Goal: Transaction & Acquisition: Subscribe to service/newsletter

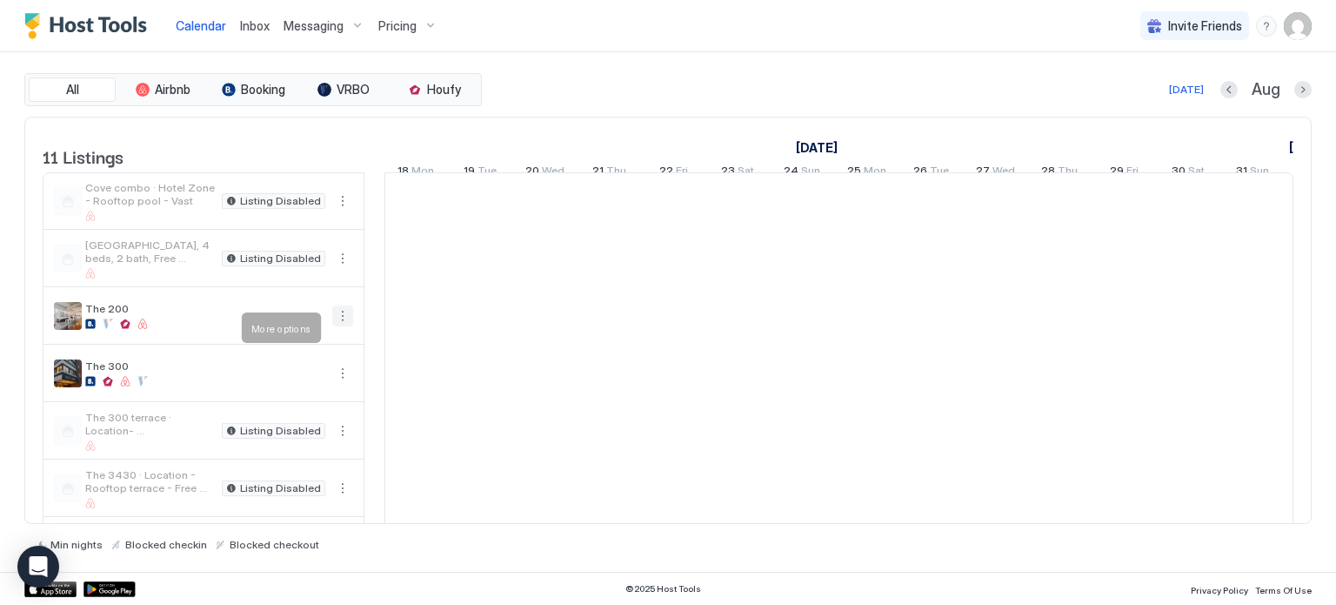
scroll to position [0, 967]
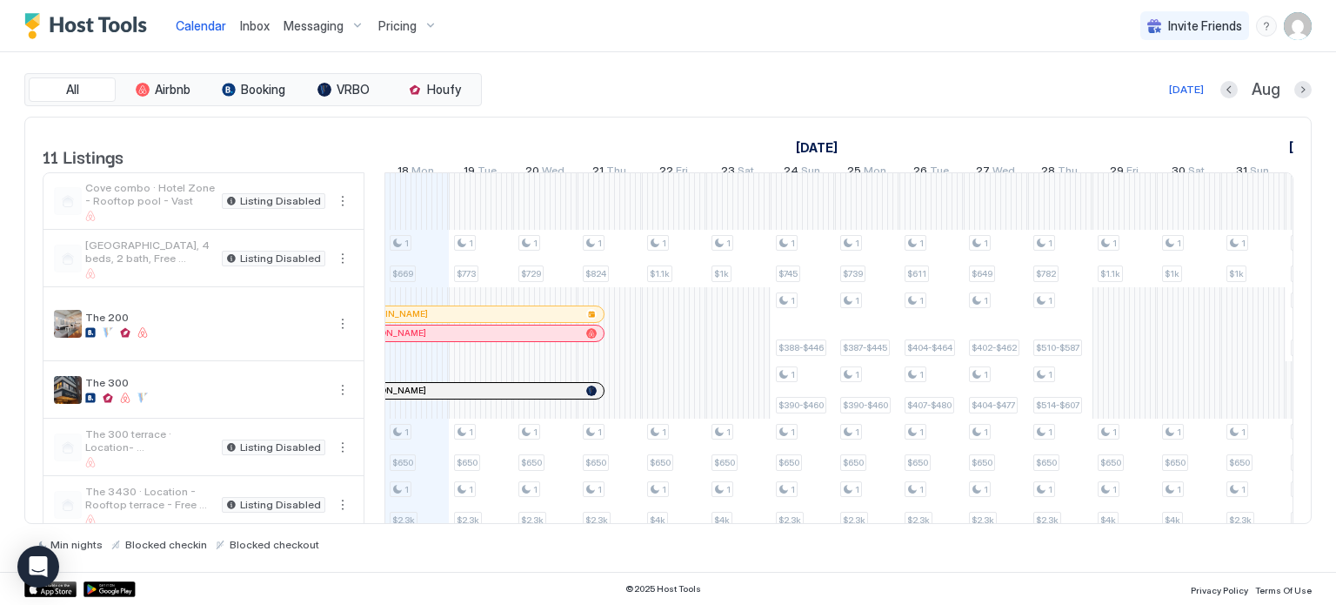
click at [1295, 82] on div at bounding box center [1303, 89] width 17 height 17
click at [401, 29] on span "Pricing" at bounding box center [397, 26] width 38 height 16
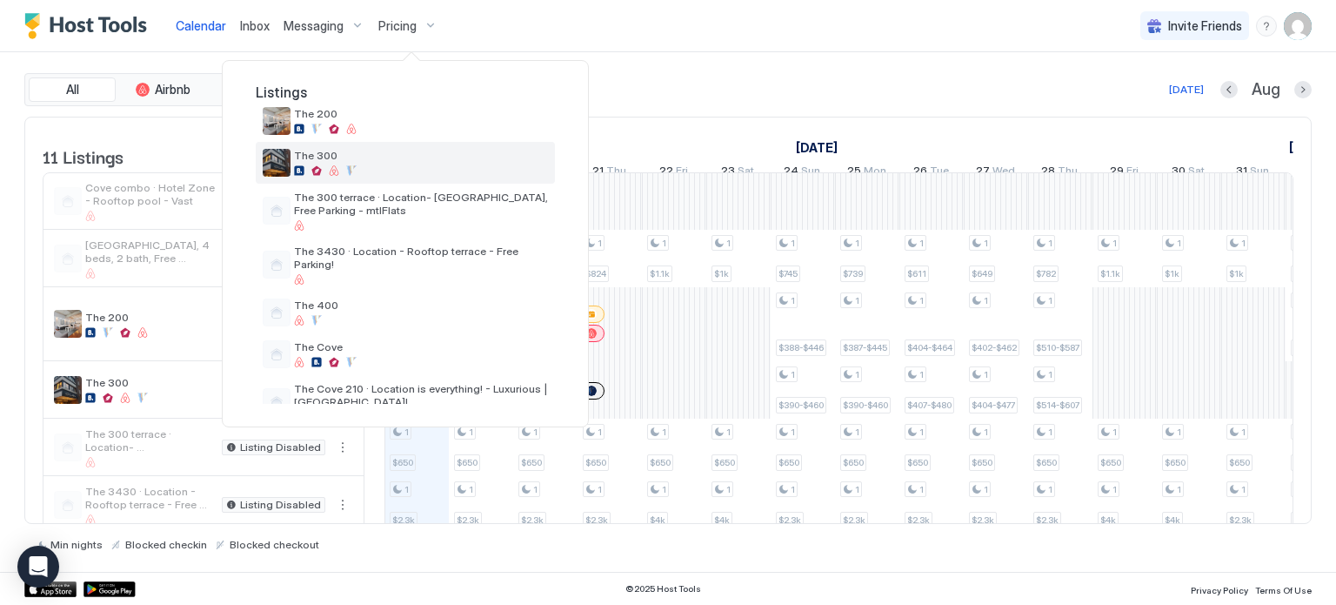
scroll to position [237, 0]
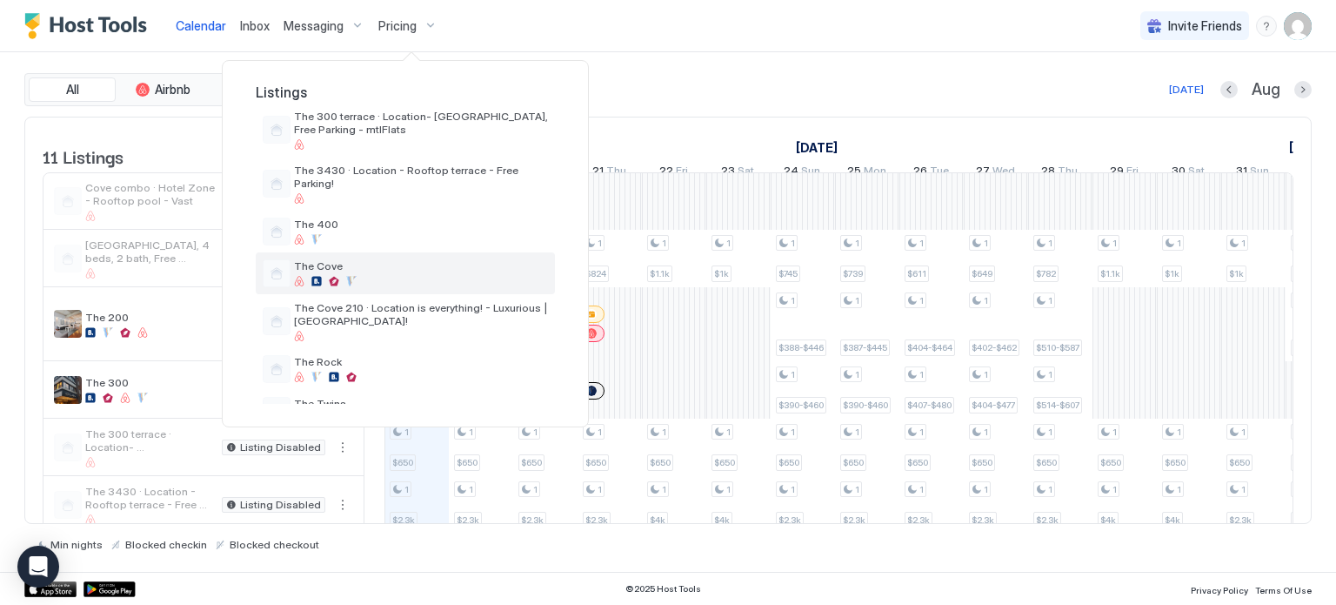
click at [363, 278] on div "The Cove" at bounding box center [405, 273] width 299 height 42
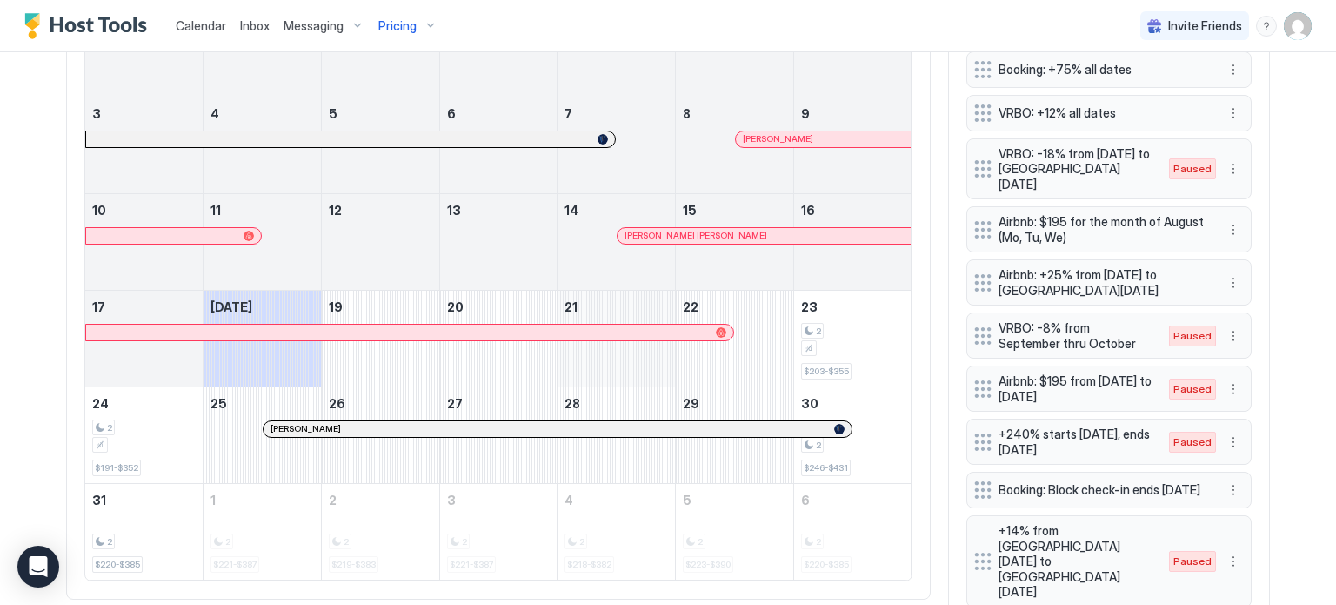
scroll to position [508, 0]
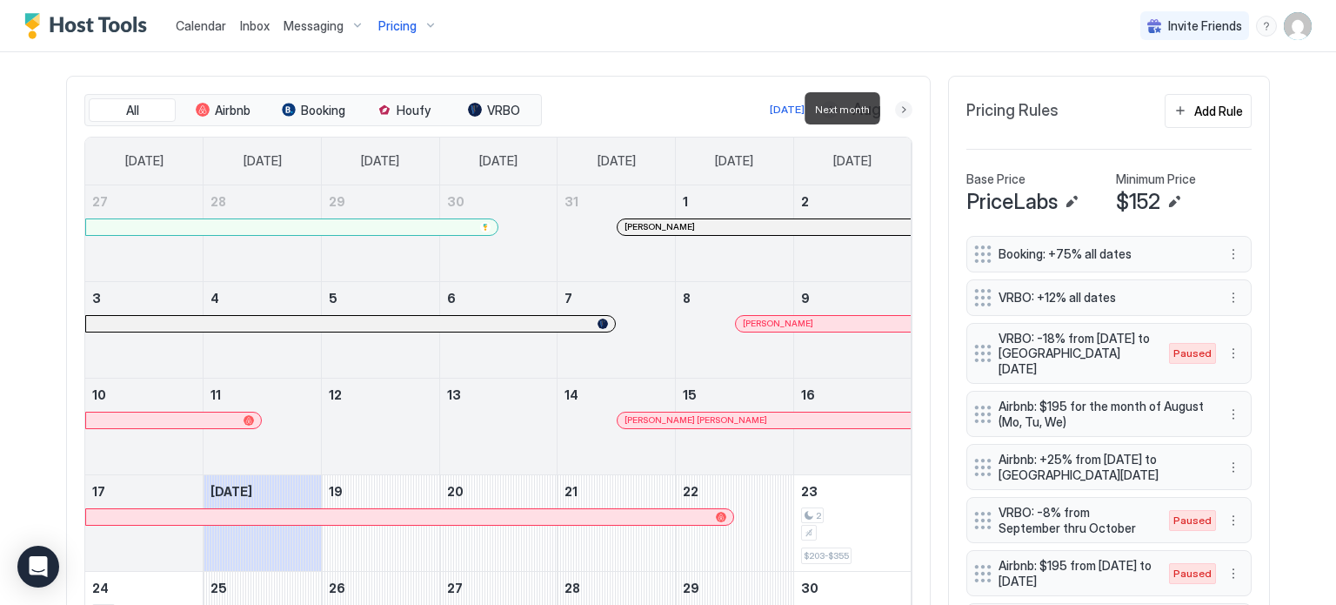
click at [895, 108] on button "Next month" at bounding box center [903, 109] width 17 height 17
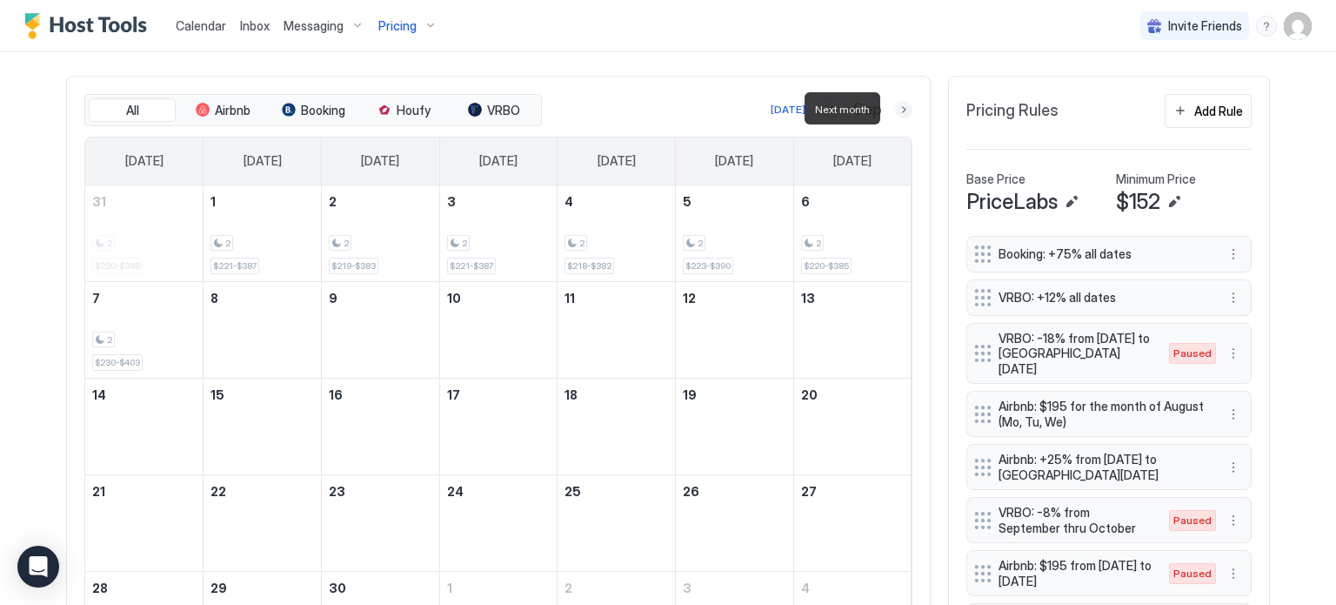
click at [895, 108] on button "Next month" at bounding box center [903, 109] width 17 height 17
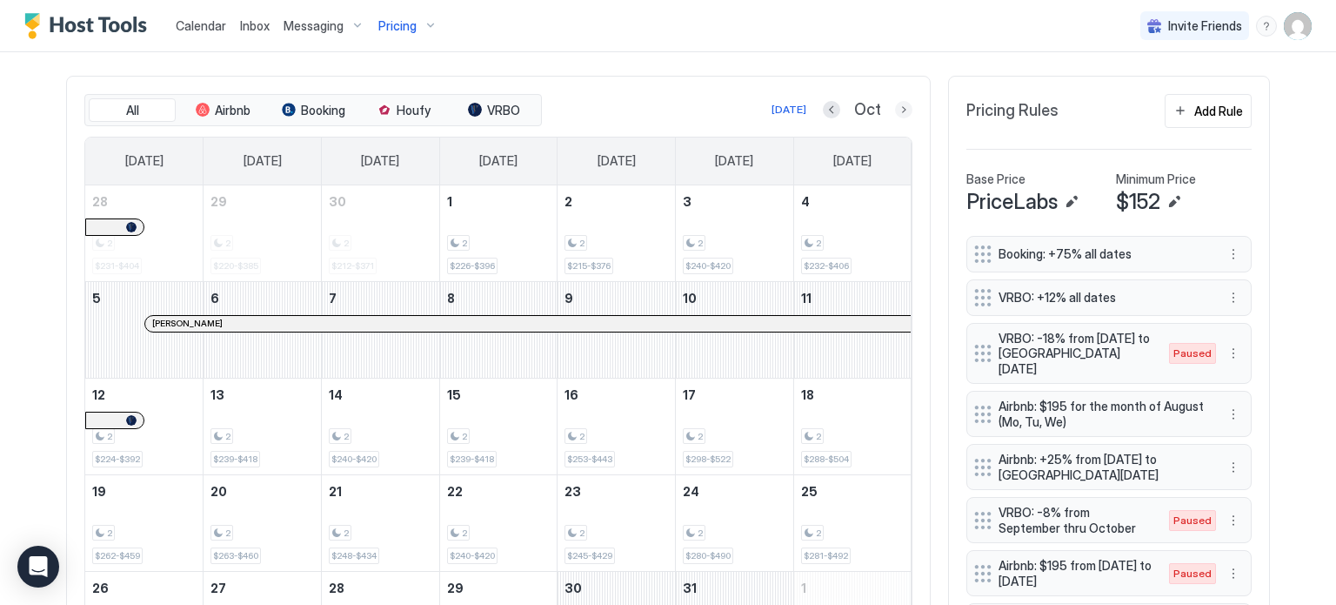
click at [901, 114] on button "Next month" at bounding box center [903, 109] width 17 height 17
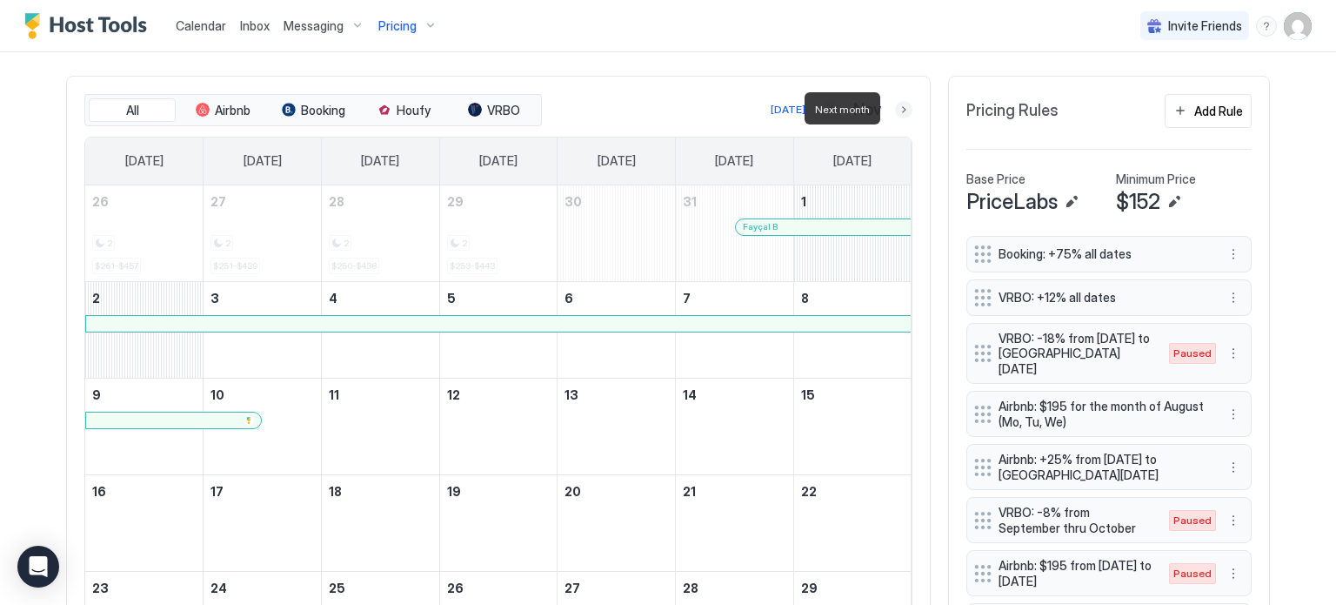
click at [901, 114] on button "Next month" at bounding box center [903, 109] width 17 height 17
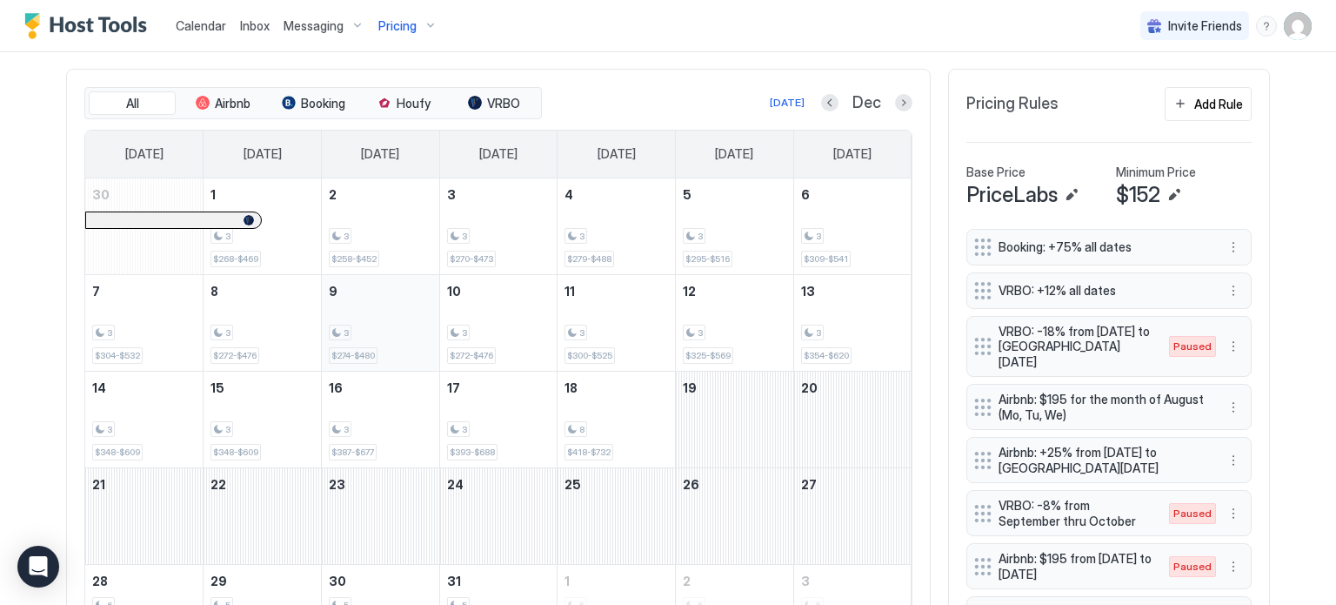
scroll to position [506, 0]
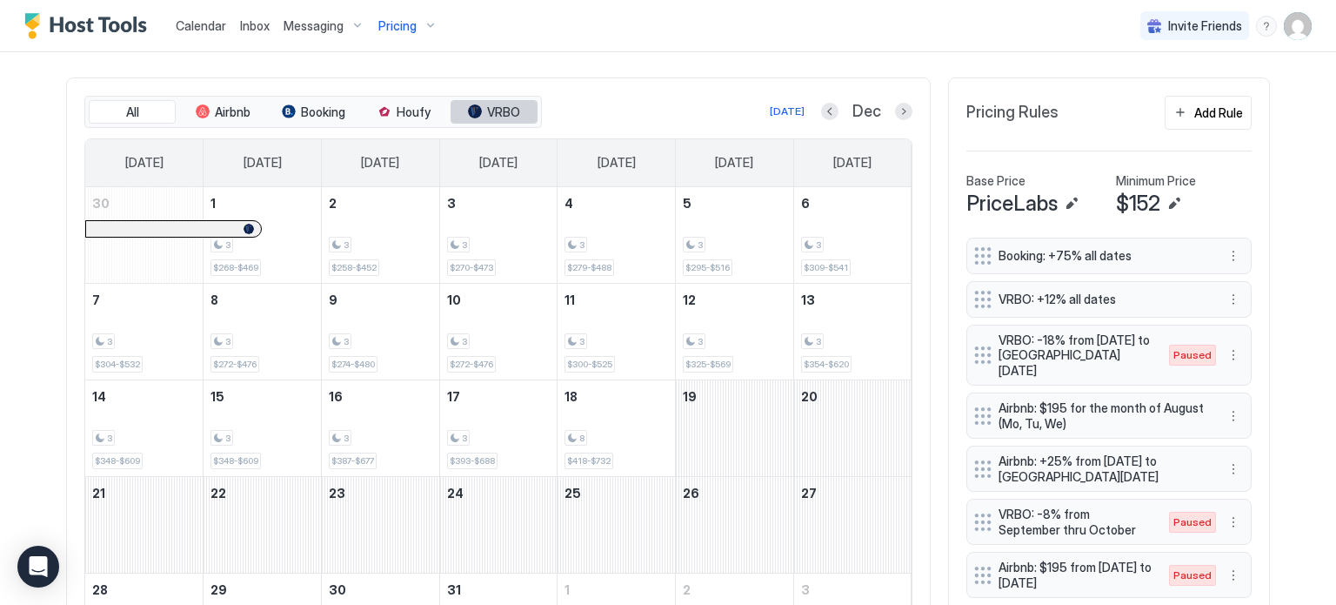
click at [487, 108] on span "VRBO" at bounding box center [503, 112] width 33 height 16
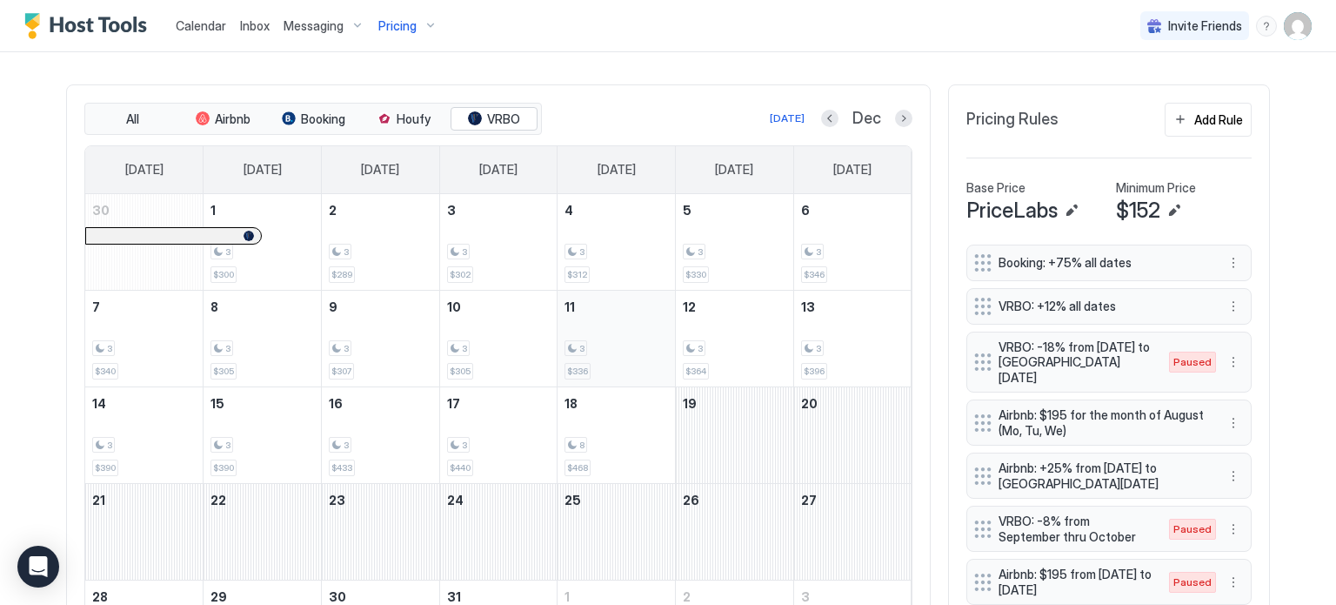
scroll to position [494, 0]
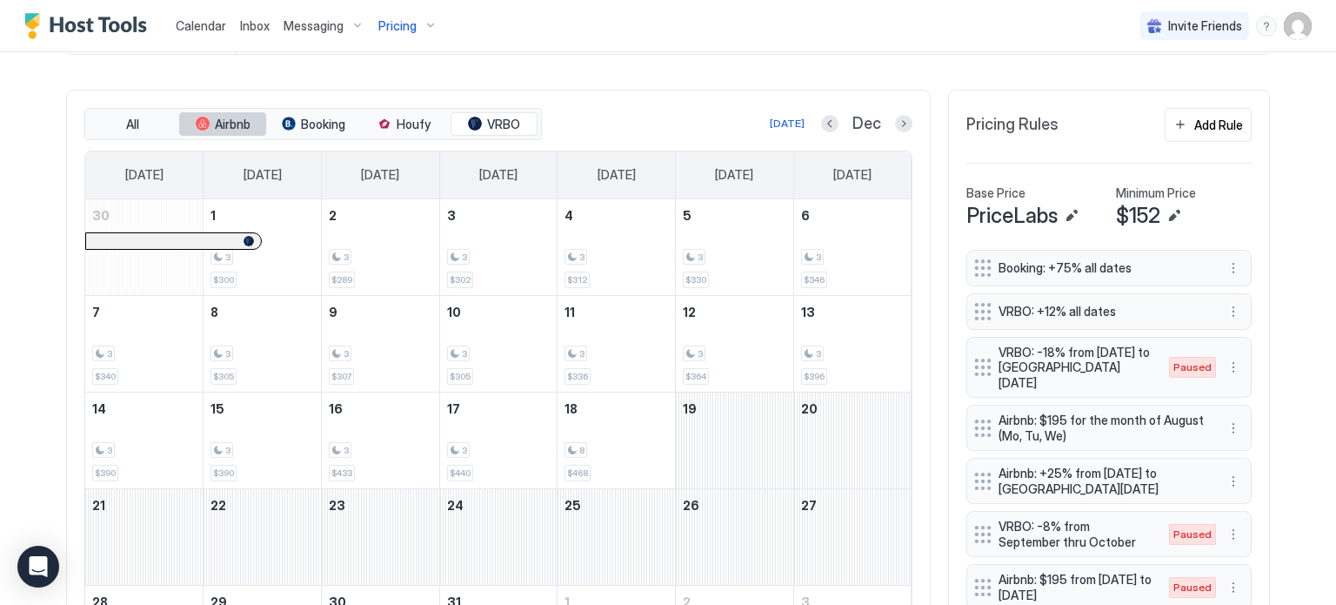
click at [236, 119] on span "Airbnb" at bounding box center [233, 125] width 36 height 16
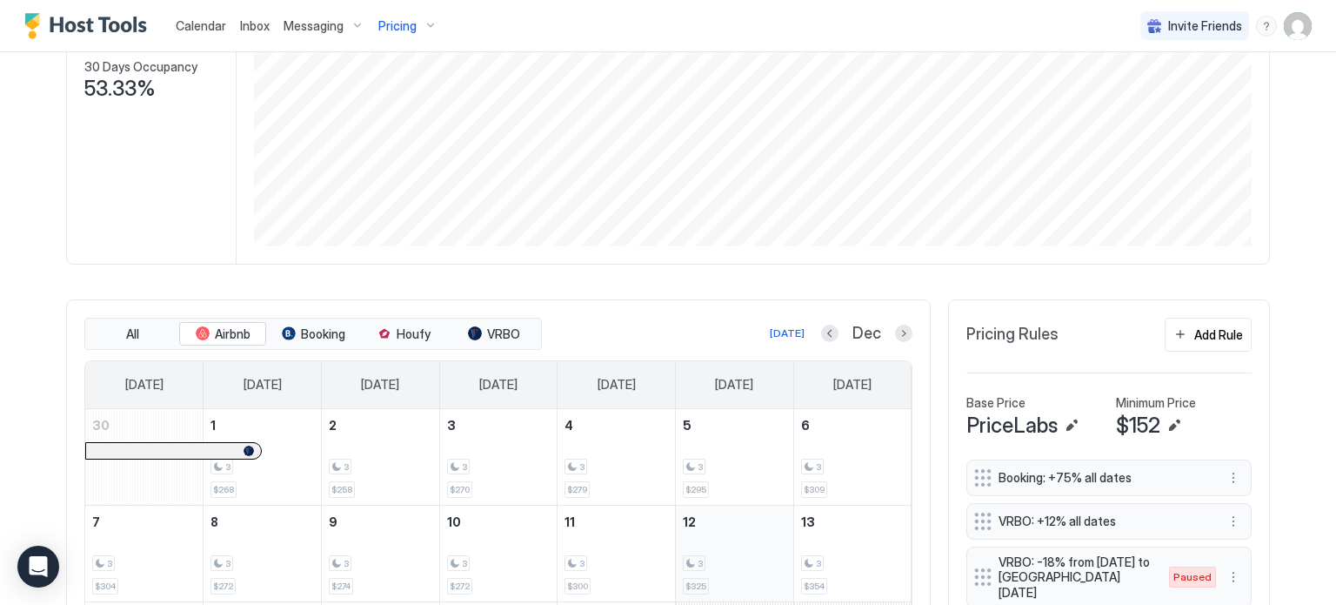
scroll to position [0, 0]
